Goal: Information Seeking & Learning: Learn about a topic

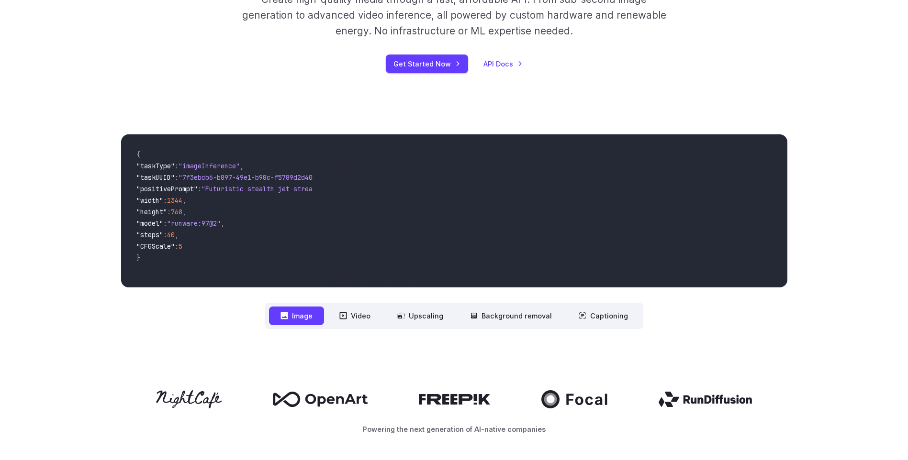
scroll to position [191, 0]
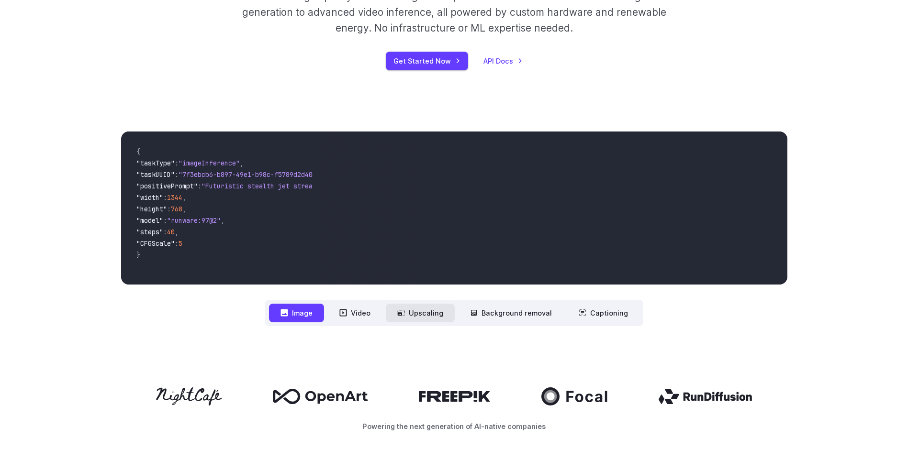
click at [420, 312] on button "Upscaling" at bounding box center [420, 313] width 69 height 19
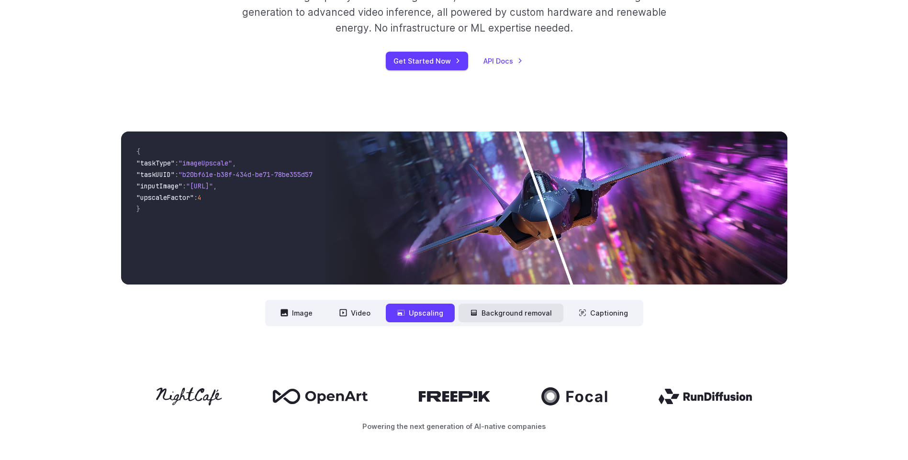
click at [509, 314] on button "Background removal" at bounding box center [511, 313] width 105 height 19
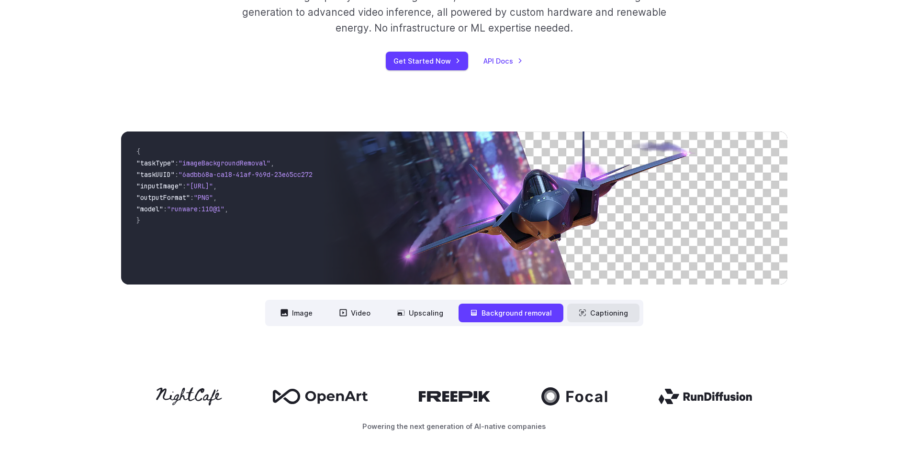
click at [601, 316] on button "Captioning" at bounding box center [603, 313] width 72 height 19
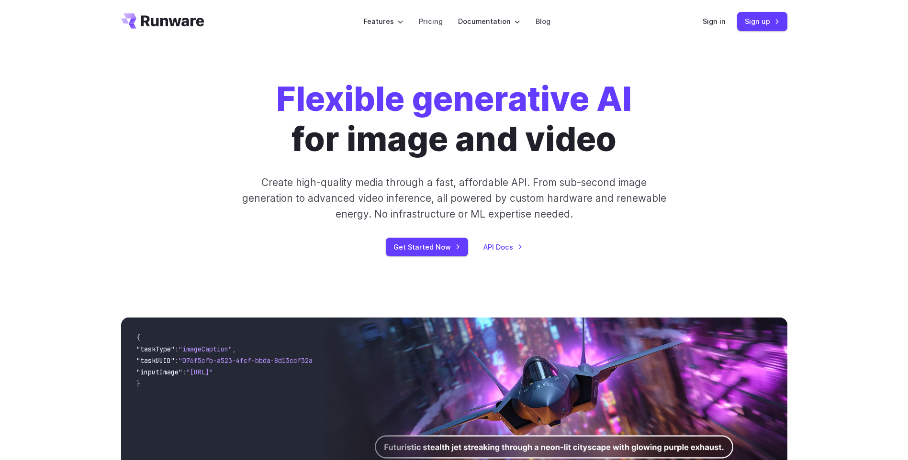
scroll to position [0, 0]
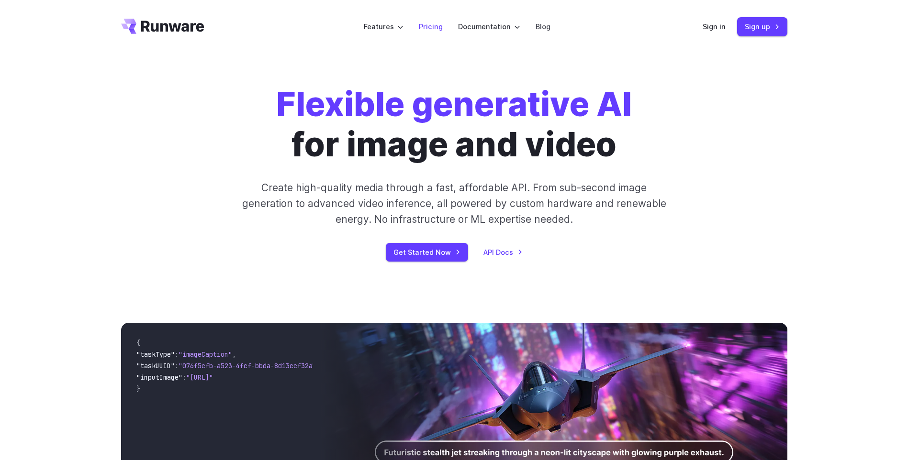
click at [428, 25] on link "Pricing" at bounding box center [431, 26] width 24 height 11
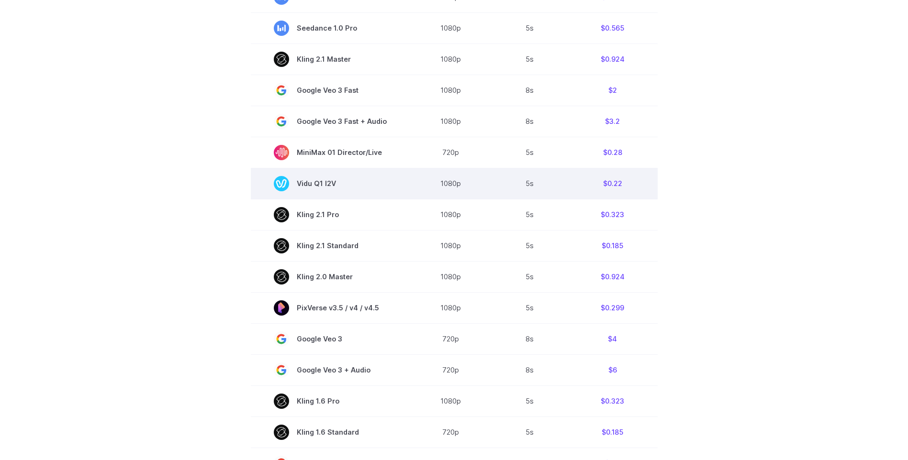
scroll to position [96, 0]
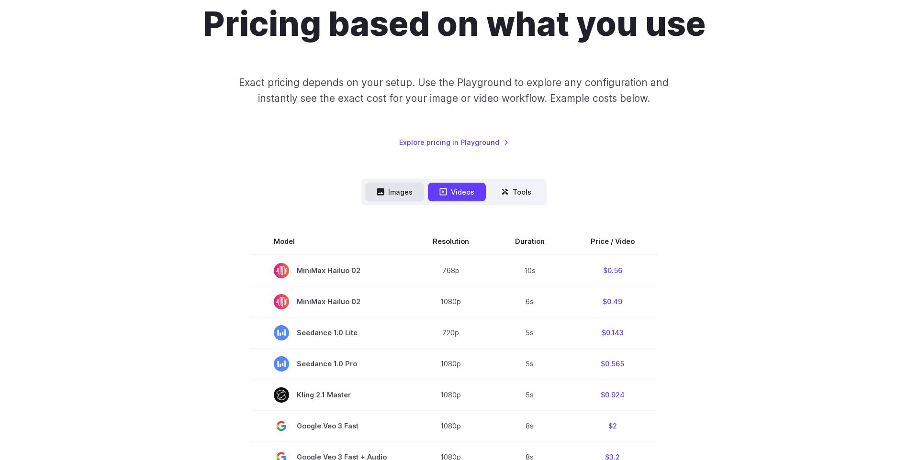
click at [404, 192] on button "Images" at bounding box center [394, 192] width 59 height 19
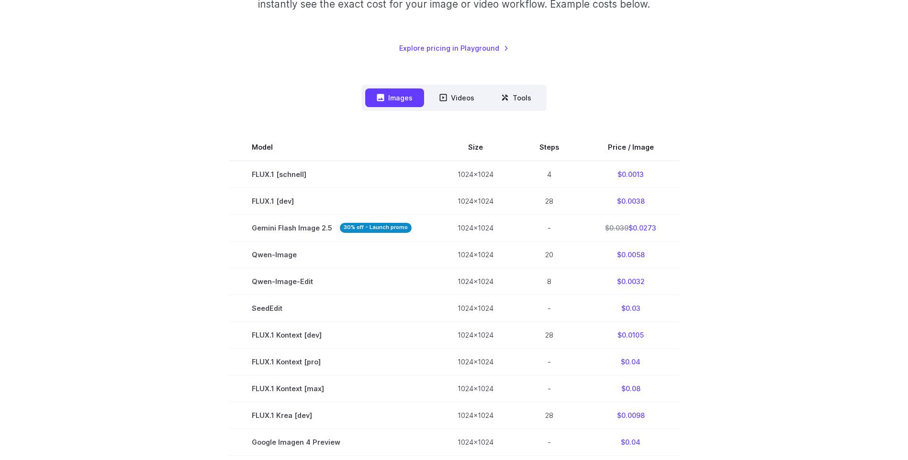
scroll to position [191, 0]
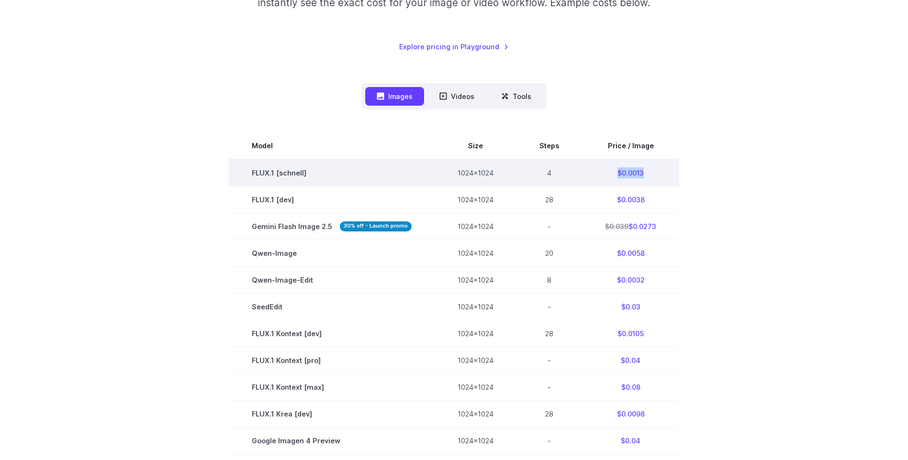
drag, startPoint x: 647, startPoint y: 171, endPoint x: 614, endPoint y: 173, distance: 32.6
click at [614, 173] on td "$0.0013" at bounding box center [630, 172] width 97 height 27
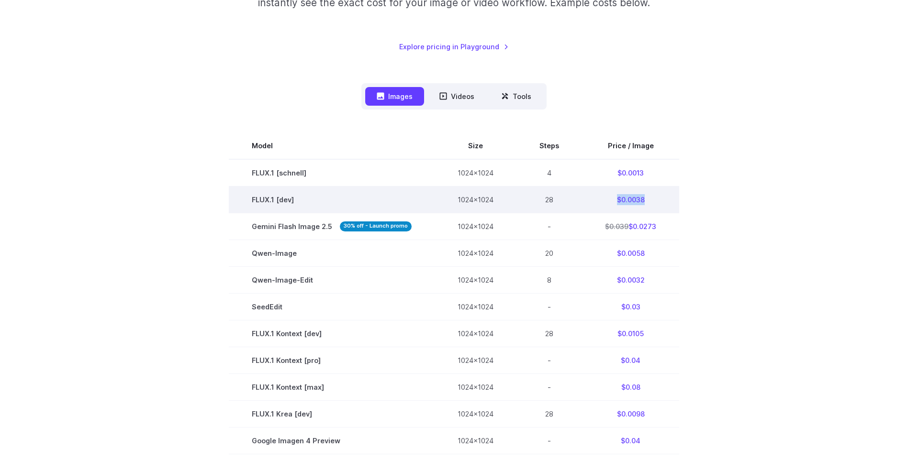
drag, startPoint x: 651, startPoint y: 200, endPoint x: 610, endPoint y: 202, distance: 41.2
click at [610, 202] on td "$0.0038" at bounding box center [630, 199] width 97 height 27
drag, startPoint x: 610, startPoint y: 202, endPoint x: 623, endPoint y: 202, distance: 13.4
click at [623, 202] on td "$0.0038" at bounding box center [630, 199] width 97 height 27
drag, startPoint x: 652, startPoint y: 199, endPoint x: 620, endPoint y: 199, distance: 32.1
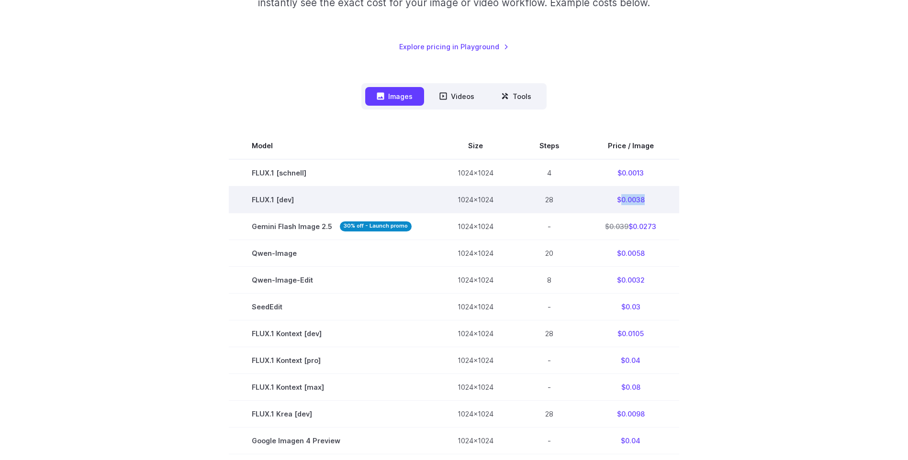
click at [620, 199] on td "$0.0038" at bounding box center [630, 199] width 97 height 27
copy td "0.0038"
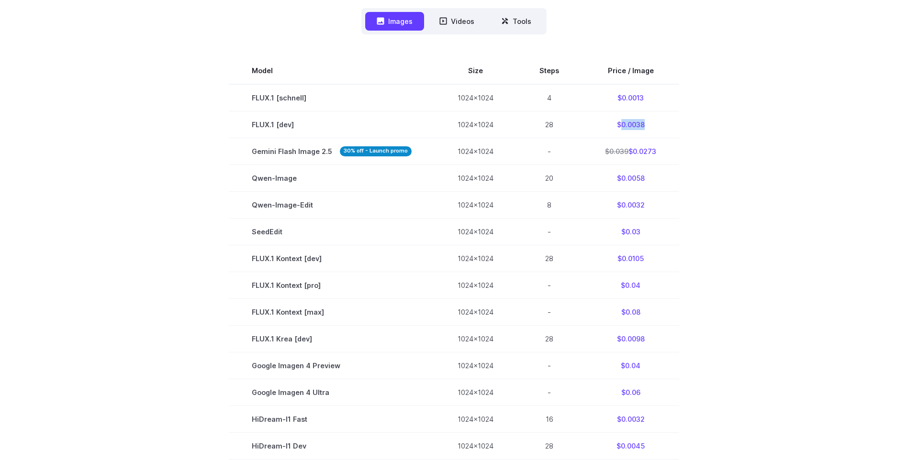
scroll to position [239, 0]
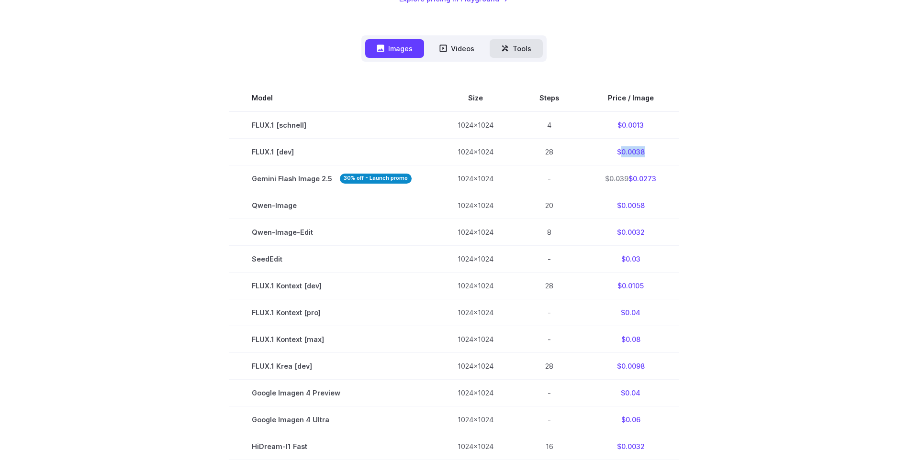
click at [516, 46] on button "Tools" at bounding box center [516, 48] width 53 height 19
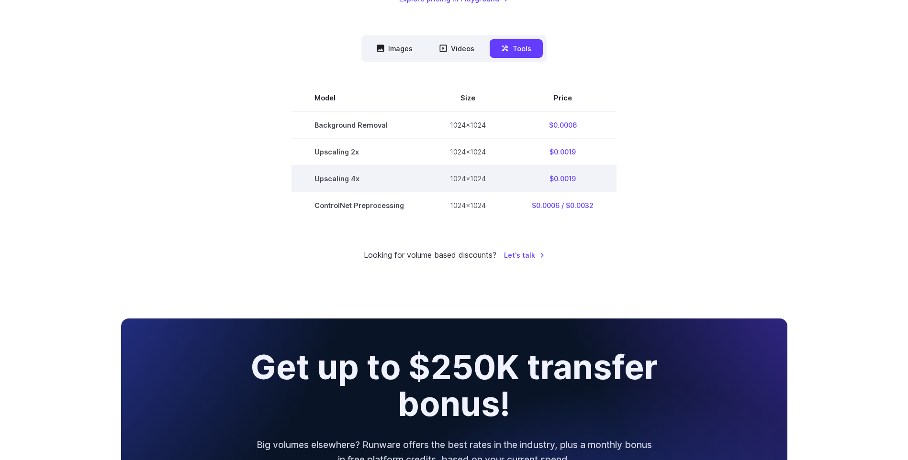
click at [460, 177] on td "1024x1024" at bounding box center [468, 178] width 82 height 27
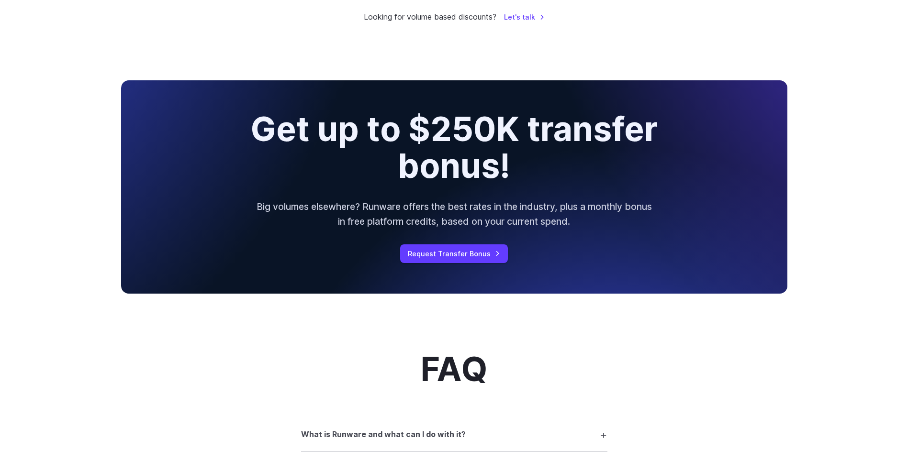
scroll to position [479, 0]
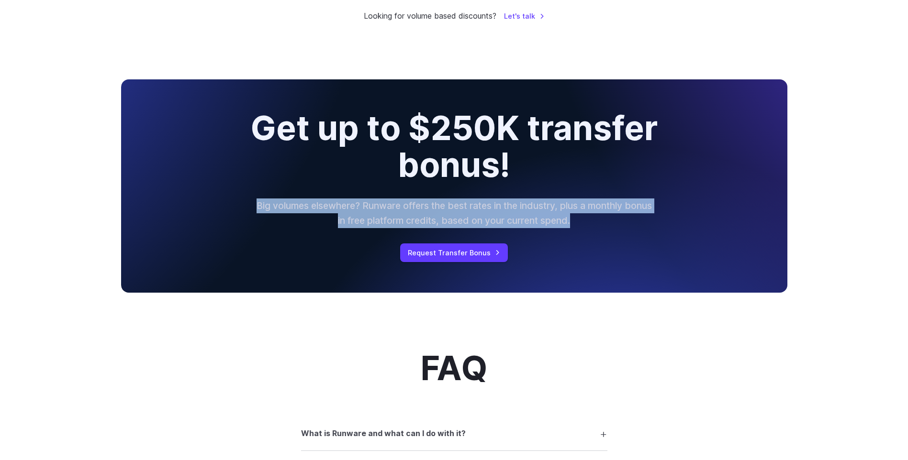
drag, startPoint x: 593, startPoint y: 221, endPoint x: 267, endPoint y: 202, distance: 326.5
click at [267, 202] on p "Big volumes elsewhere? Runware offers the best rates in the industry, plus a mo…" at bounding box center [454, 213] width 398 height 29
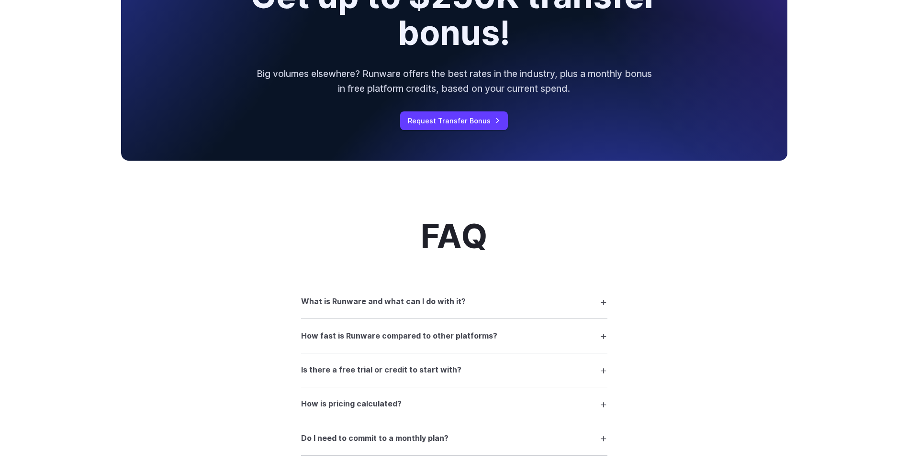
scroll to position [670, 0]
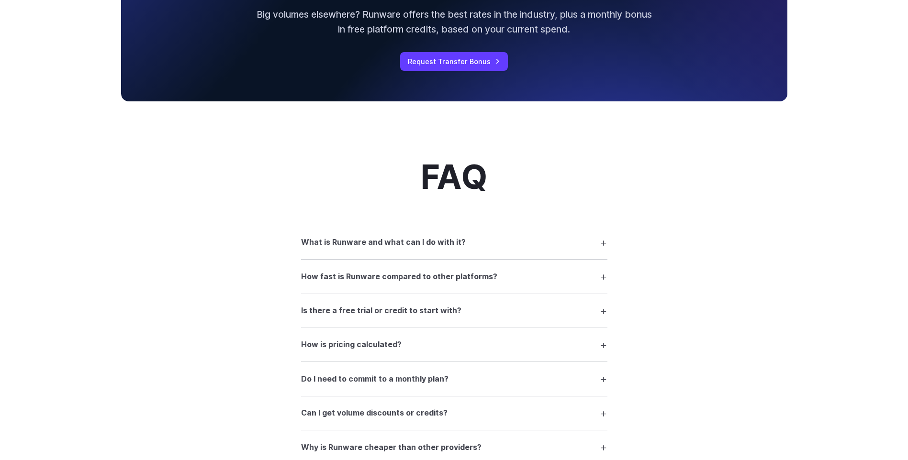
click at [363, 346] on h3 "How is pricing calculated?" at bounding box center [351, 345] width 101 height 12
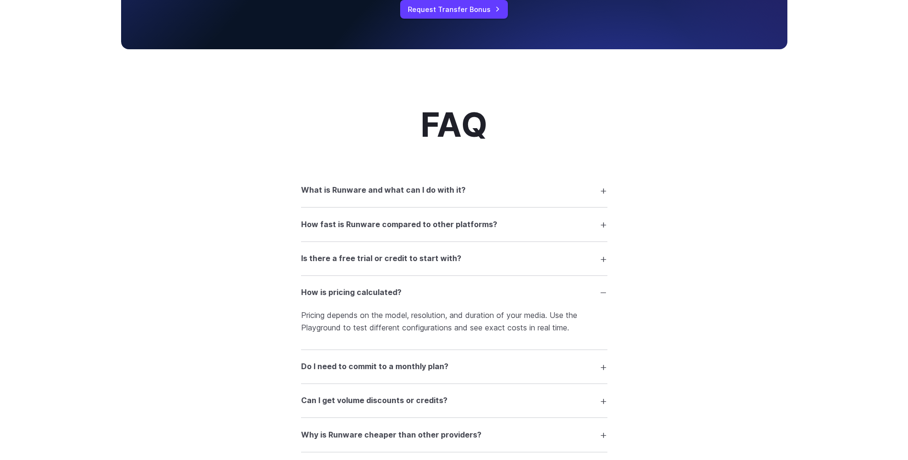
scroll to position [814, 0]
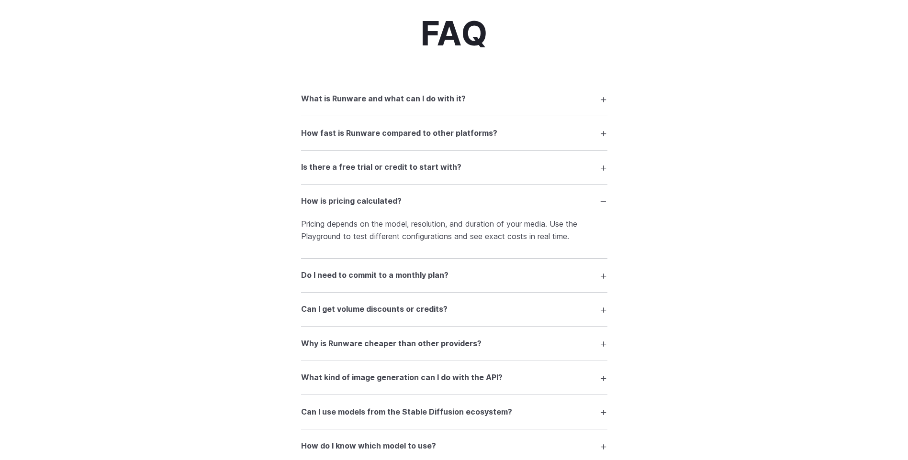
click at [526, 171] on summary "Is there a free trial or credit to start with?" at bounding box center [454, 167] width 306 height 18
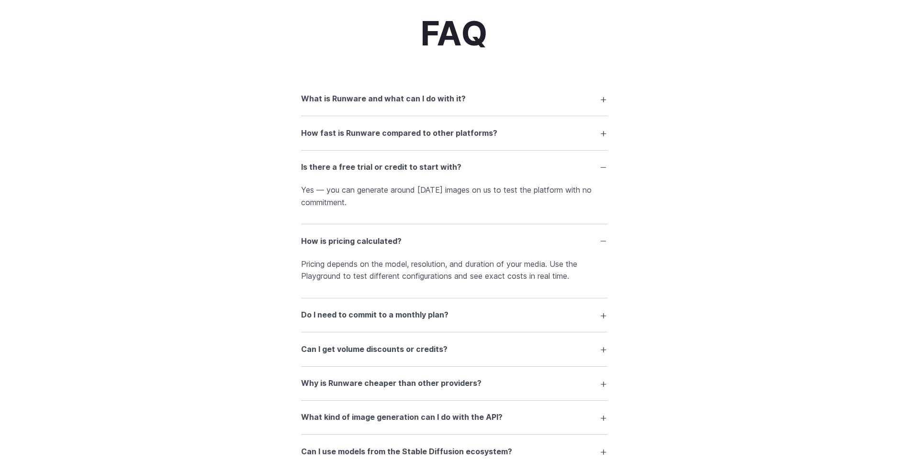
click at [556, 137] on summary "How fast is Runware compared to other platforms?" at bounding box center [454, 133] width 306 height 18
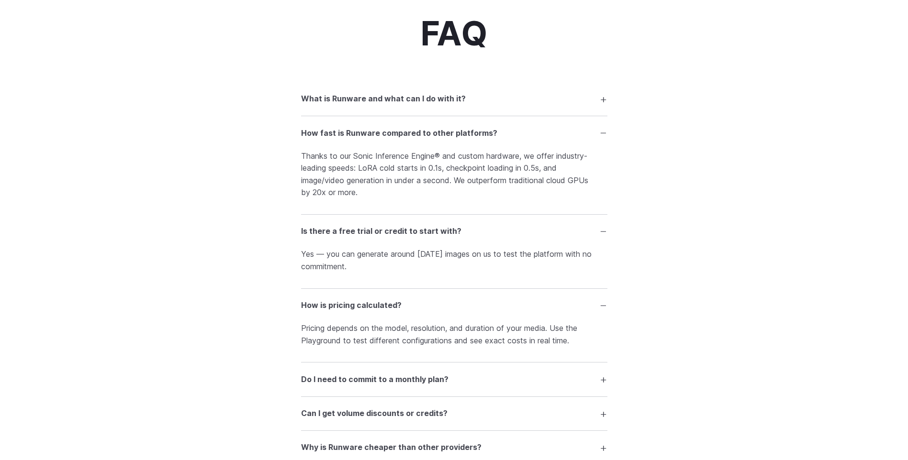
click at [503, 95] on summary "What is Runware and what can I do with it?" at bounding box center [454, 99] width 306 height 18
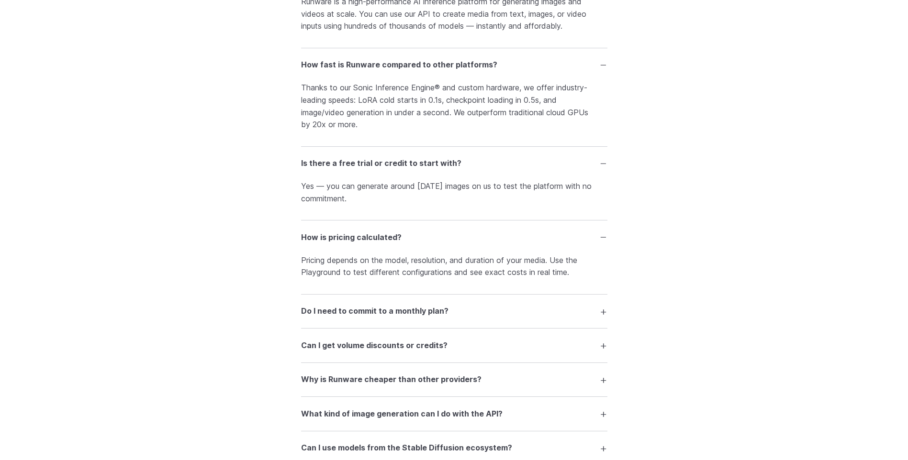
scroll to position [1005, 0]
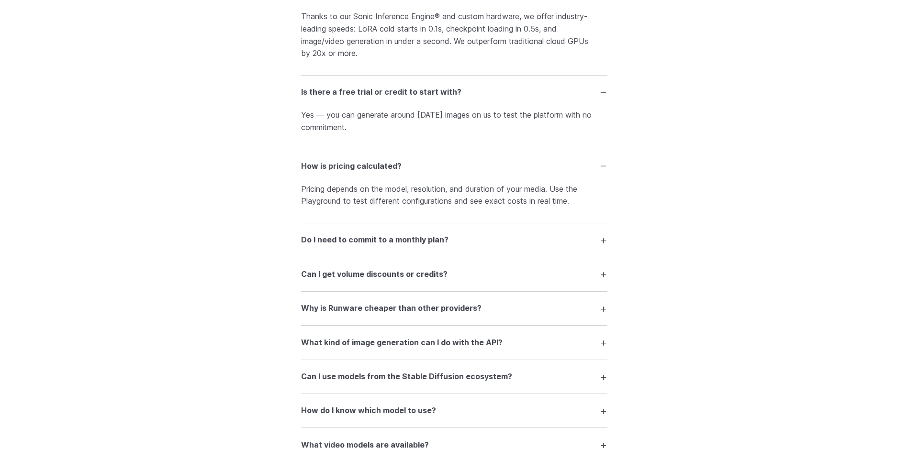
click at [521, 234] on summary "Do I need to commit to a monthly plan?" at bounding box center [454, 240] width 306 height 18
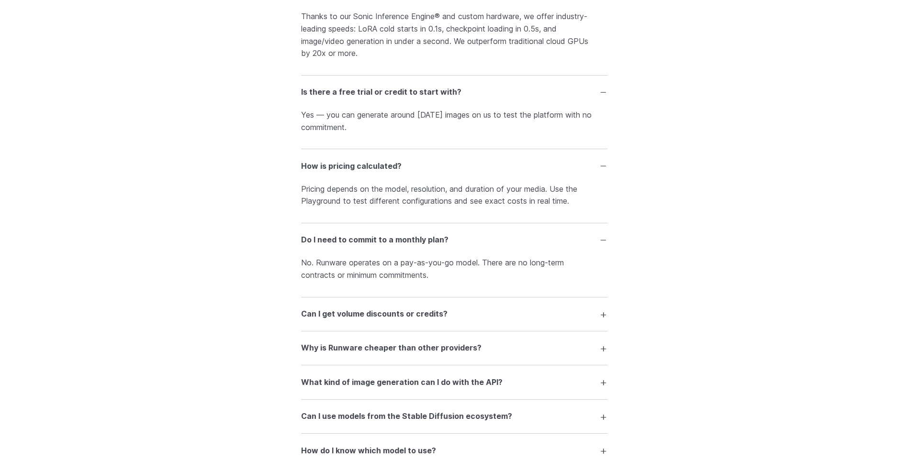
click at [511, 319] on summary "Can I get volume discounts or credits?" at bounding box center [454, 314] width 306 height 18
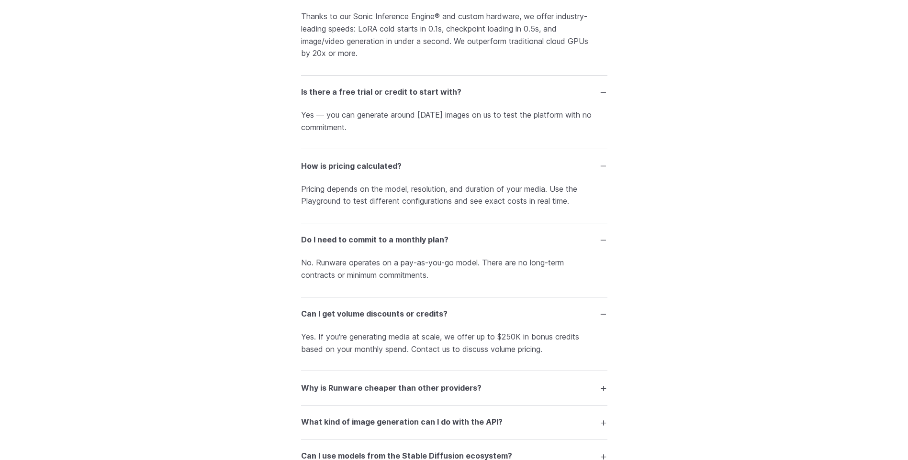
click at [504, 383] on summary "Why is Runware cheaper than other providers?" at bounding box center [454, 388] width 306 height 18
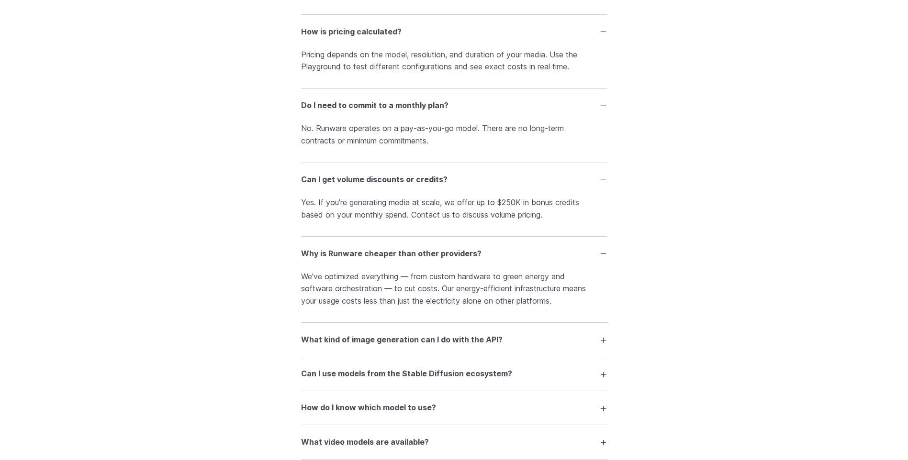
scroll to position [1149, 0]
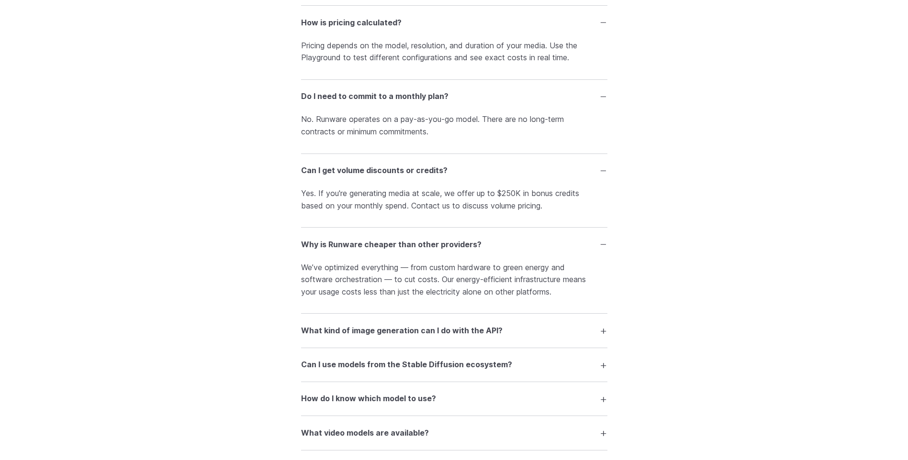
click at [519, 330] on summary "What kind of image generation can I do with the API?" at bounding box center [454, 331] width 306 height 18
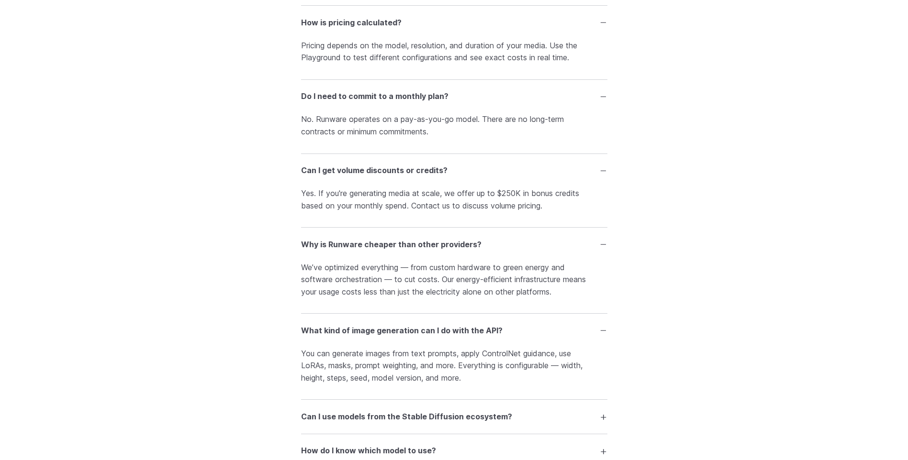
click at [527, 419] on summary "Can I use models from the Stable Diffusion ecosystem?" at bounding box center [454, 417] width 306 height 18
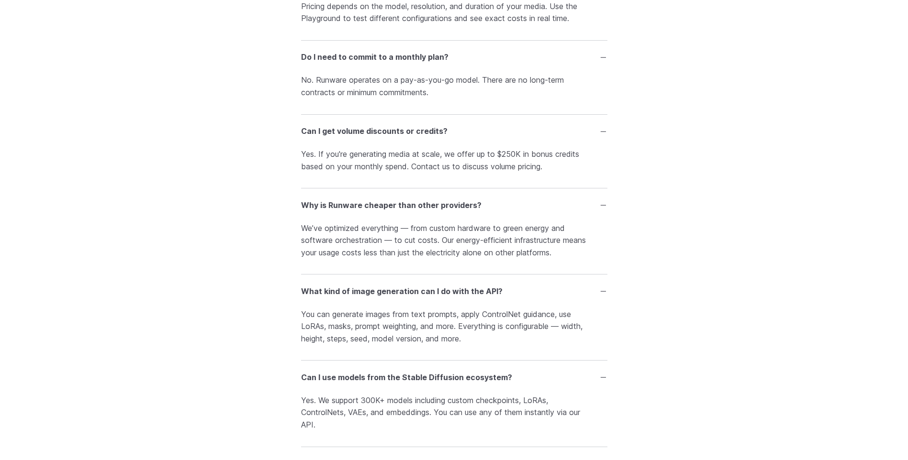
scroll to position [1340, 0]
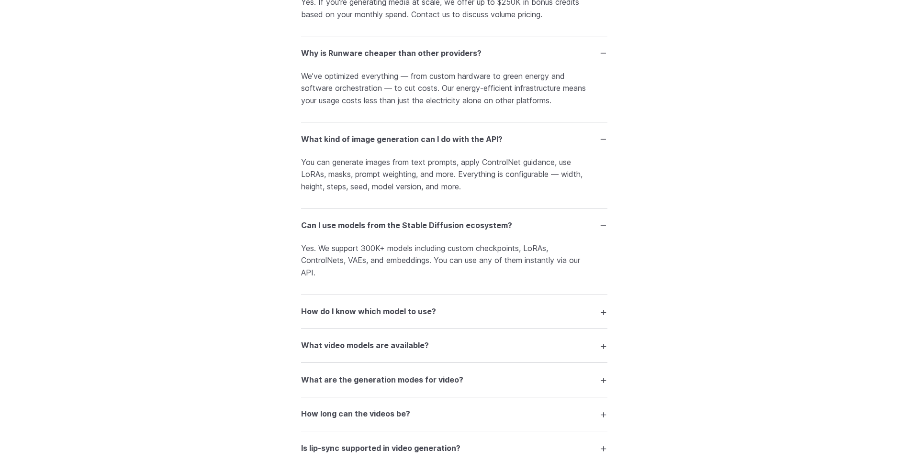
click at [501, 307] on summary "How do I know which model to use?" at bounding box center [454, 312] width 306 height 18
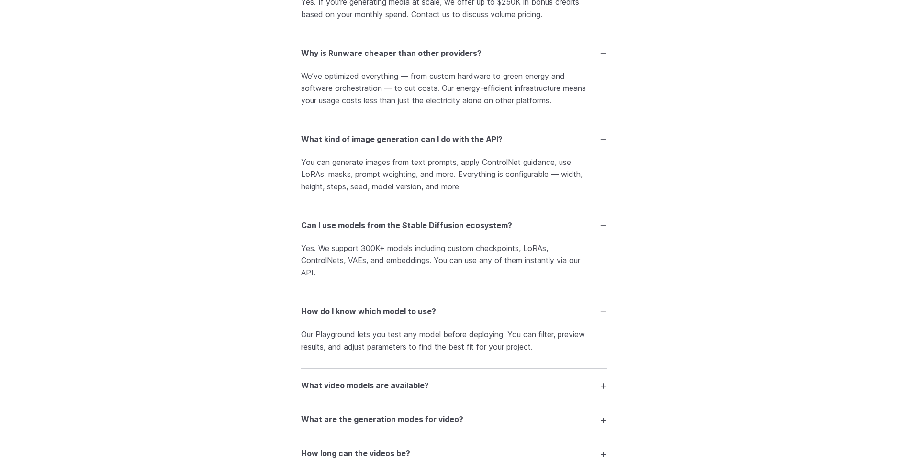
click at [487, 389] on summary "What video models are available?" at bounding box center [454, 386] width 306 height 18
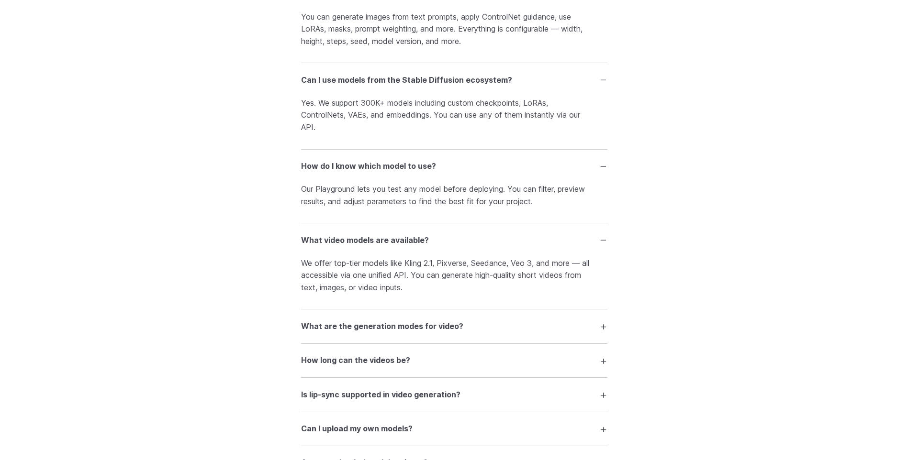
scroll to position [1532, 0]
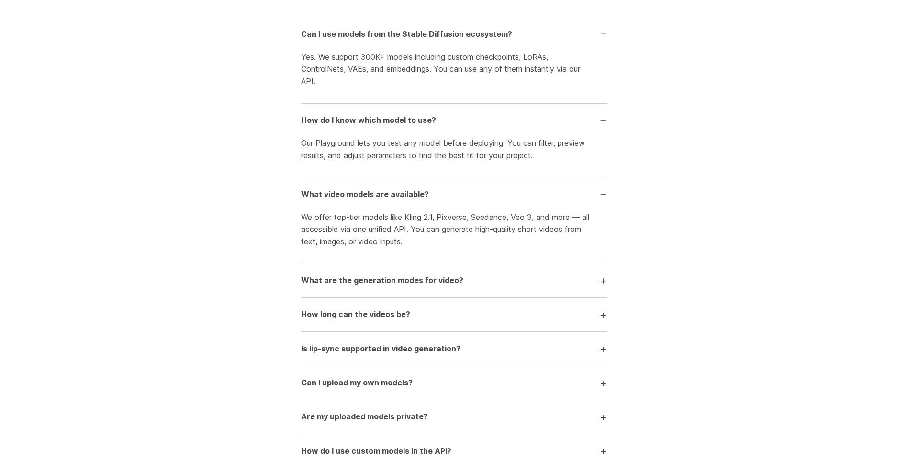
click at [517, 280] on summary "What are the generation modes for video?" at bounding box center [454, 280] width 306 height 18
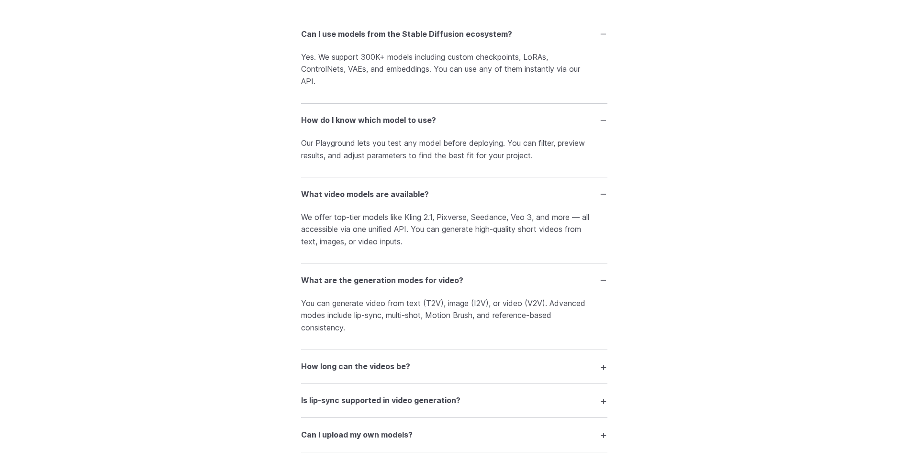
click at [485, 371] on summary "How long can the videos be?" at bounding box center [454, 367] width 306 height 18
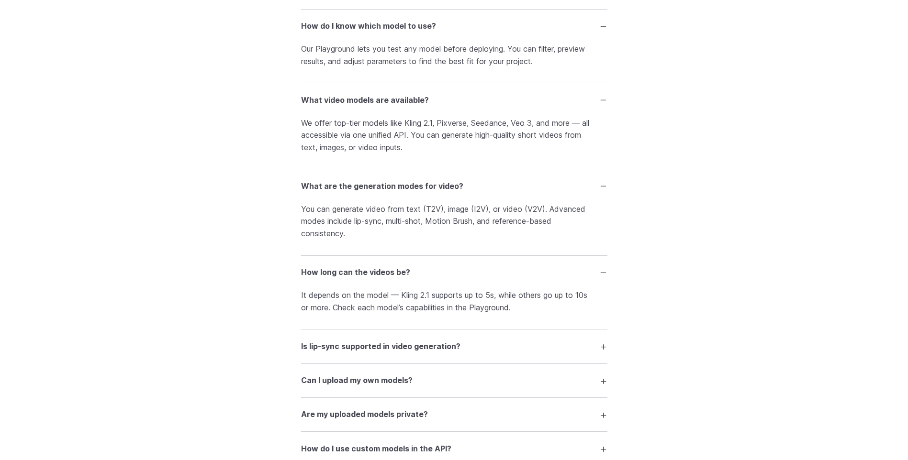
scroll to position [1628, 0]
drag, startPoint x: 499, startPoint y: 344, endPoint x: 523, endPoint y: 318, distance: 35.2
click at [499, 344] on summary "Is lip-sync supported in video generation?" at bounding box center [454, 345] width 306 height 18
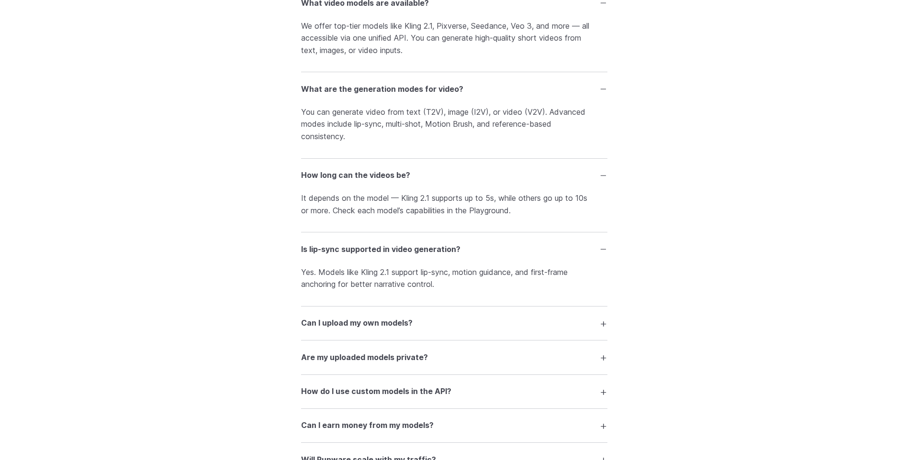
click at [512, 332] on summary "Can I upload my own models?" at bounding box center [454, 323] width 306 height 18
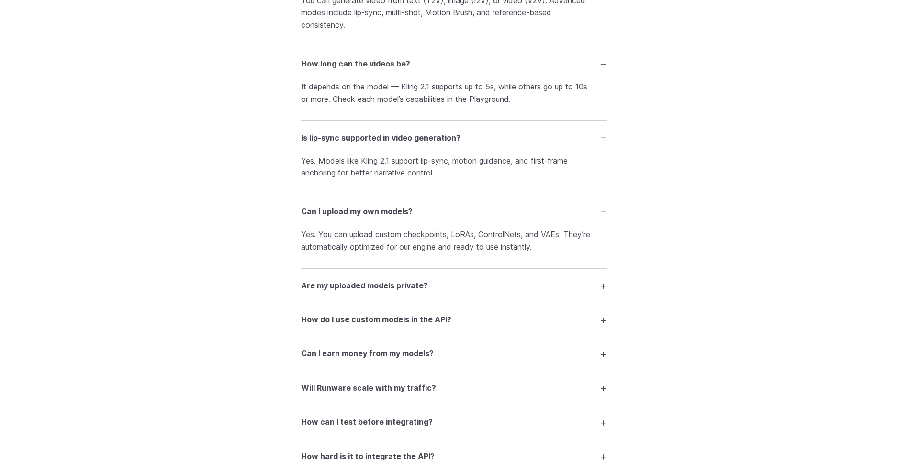
scroll to position [1867, 0]
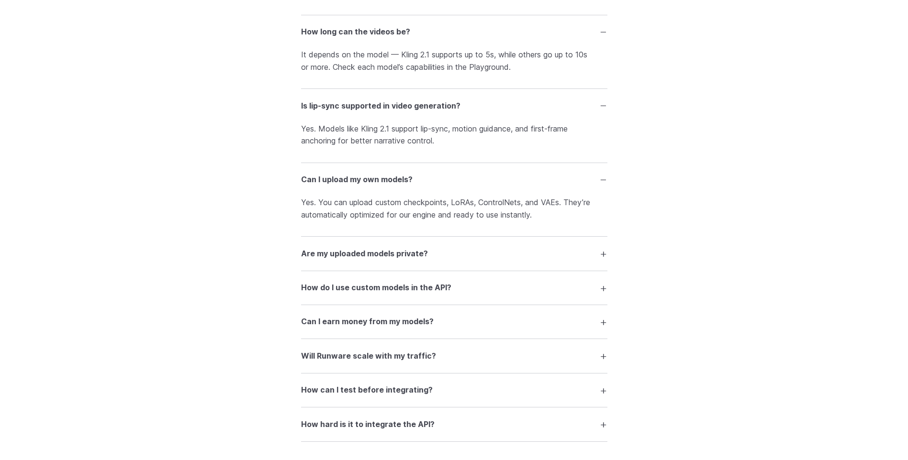
click at [501, 261] on summary "Are my uploaded models private?" at bounding box center [454, 254] width 306 height 18
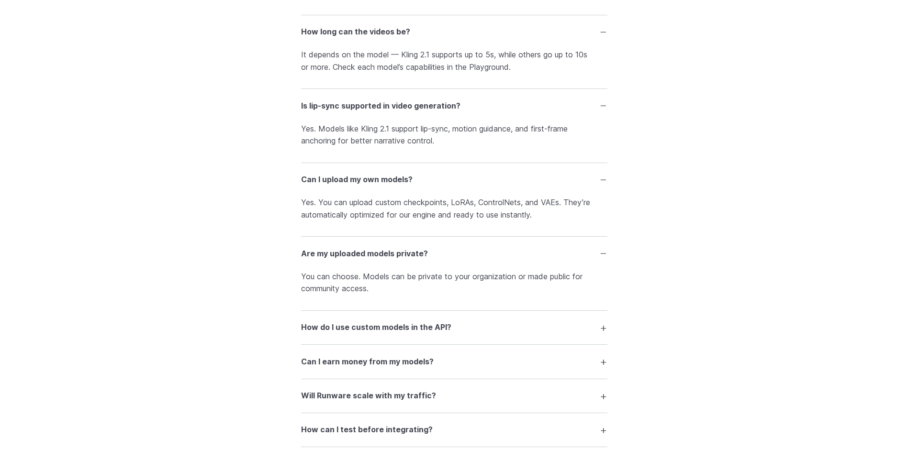
click at [487, 334] on summary "How do I use custom models in the API?" at bounding box center [454, 328] width 306 height 18
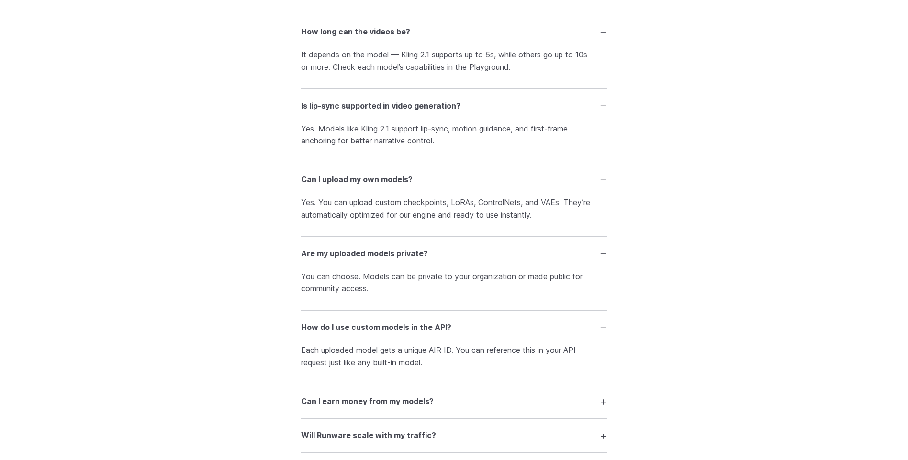
click at [479, 400] on summary "Can I earn money from my models?" at bounding box center [454, 402] width 306 height 18
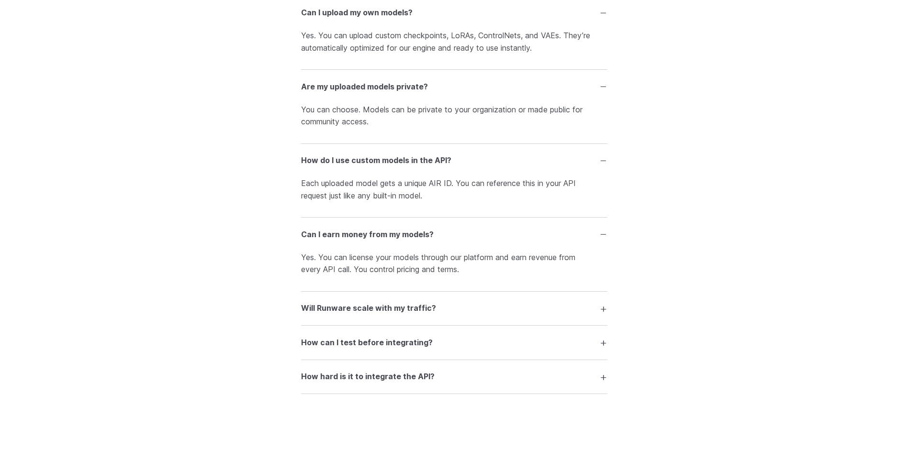
scroll to position [2058, 0]
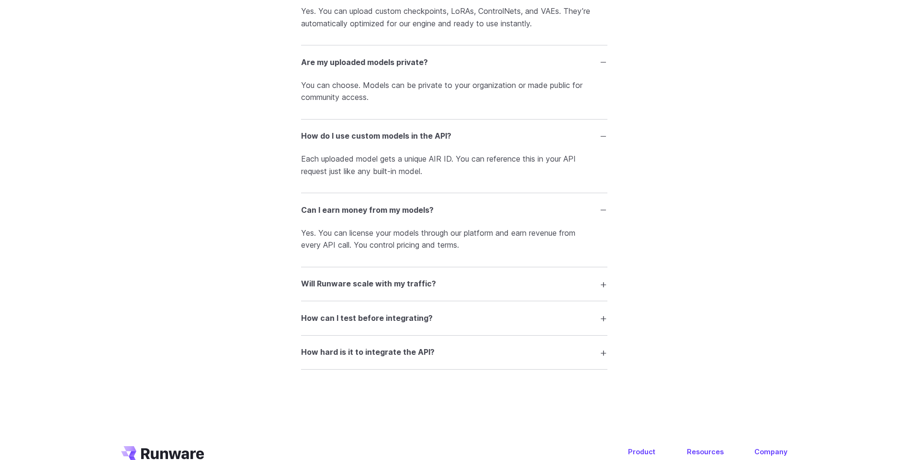
drag, startPoint x: 498, startPoint y: 286, endPoint x: 483, endPoint y: 314, distance: 31.9
click at [498, 286] on summary "Will Runware scale with my traffic?" at bounding box center [454, 284] width 306 height 18
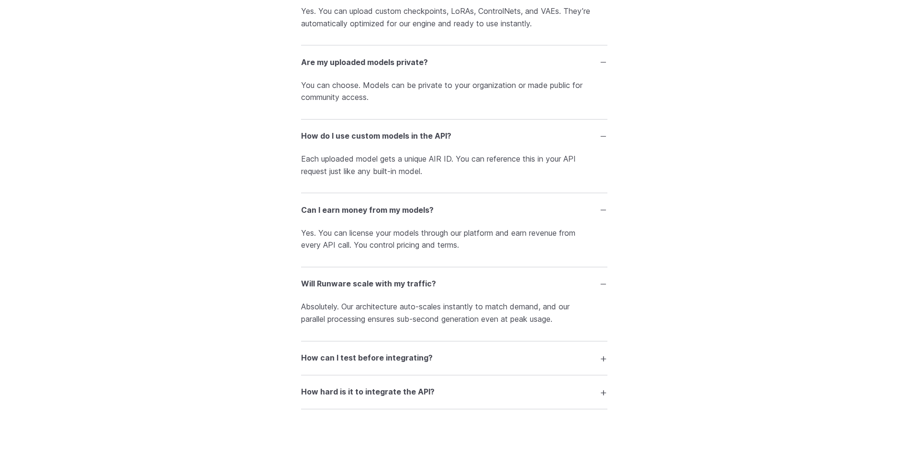
click at [454, 372] on details "How can I test before integrating? Use our interactive Playground to experiment…" at bounding box center [454, 359] width 306 height 34
click at [447, 352] on summary "How can I test before integrating?" at bounding box center [454, 358] width 306 height 18
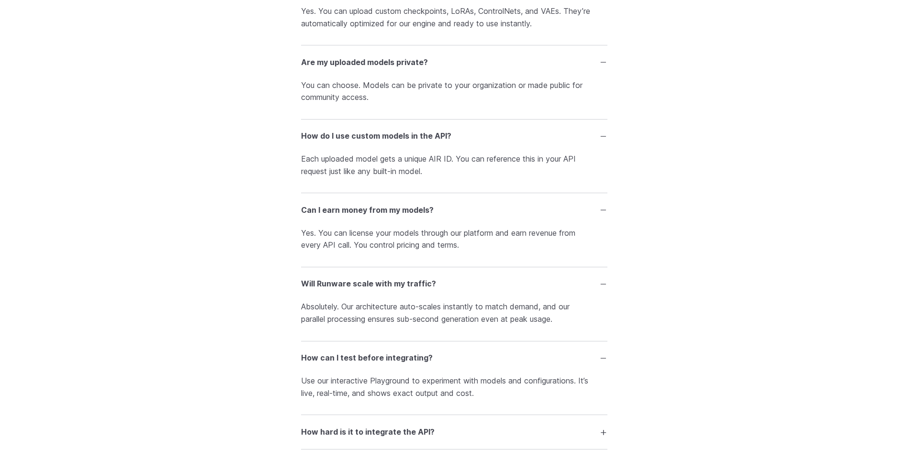
click at [468, 433] on summary "How hard is it to integrate the API?" at bounding box center [454, 432] width 306 height 18
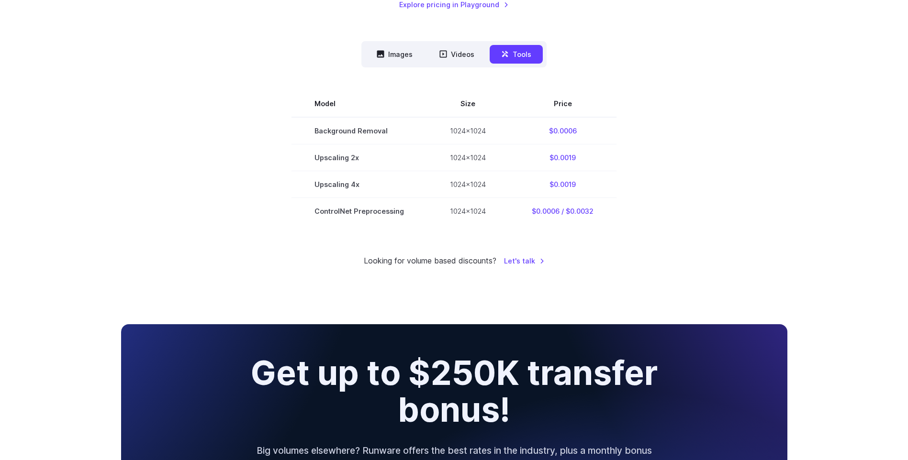
scroll to position [239, 0]
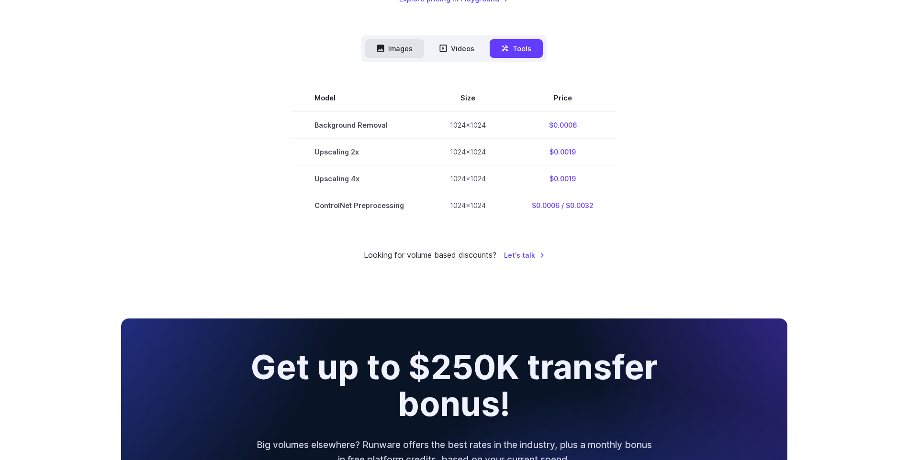
click at [398, 46] on button "Images" at bounding box center [394, 48] width 59 height 19
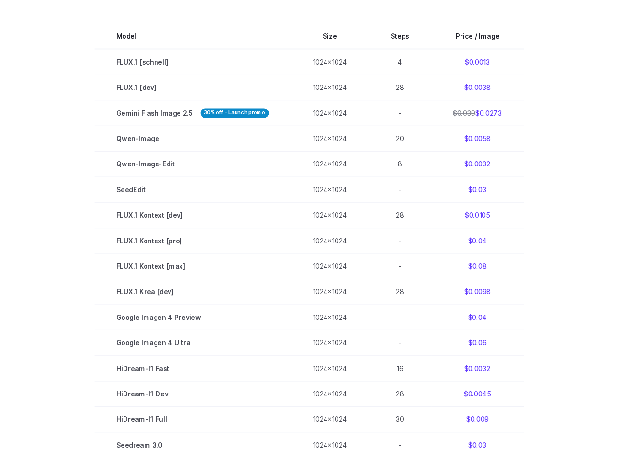
scroll to position [303, 0]
